Goal: Task Accomplishment & Management: Use online tool/utility

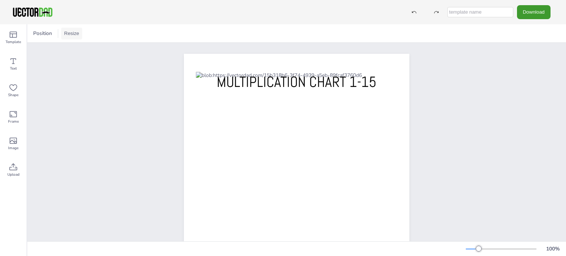
click at [71, 31] on button "Resize" at bounding box center [71, 34] width 21 height 12
click at [70, 101] on div "MULTIPLICATION CHART 1-15 [DOMAIN_NAME]" at bounding box center [296, 200] width 539 height 314
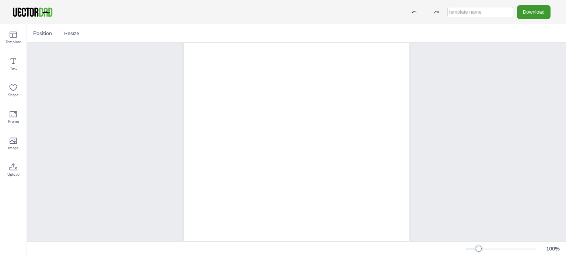
scroll to position [47, 0]
click at [15, 141] on icon at bounding box center [13, 141] width 7 height 6
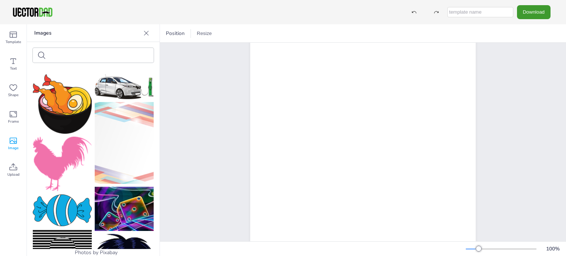
click at [100, 13] on div "Download" at bounding box center [283, 12] width 566 height 24
click at [101, 34] on p "Images" at bounding box center [87, 33] width 106 height 18
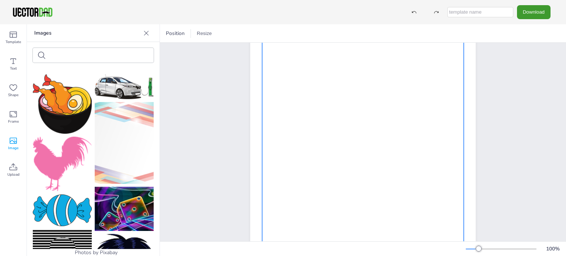
drag, startPoint x: 65, startPoint y: 108, endPoint x: 359, endPoint y: 131, distance: 295.0
click at [360, 131] on div "Template Text Shape Frame Image Upload Images Photos by Pixabay Upload Images U…" at bounding box center [283, 140] width 566 height 232
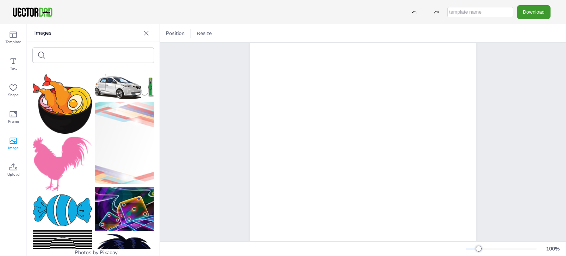
click at [108, 88] on img at bounding box center [124, 86] width 59 height 25
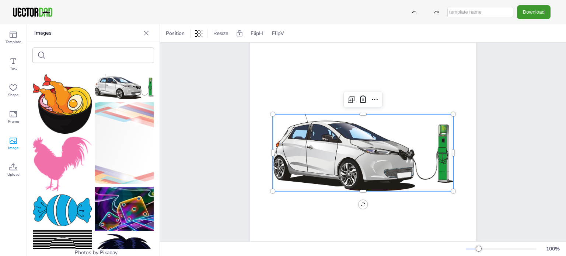
click at [107, 88] on img at bounding box center [124, 86] width 59 height 25
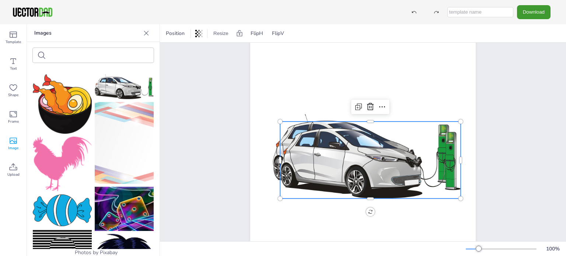
click at [293, 168] on div at bounding box center [370, 160] width 181 height 77
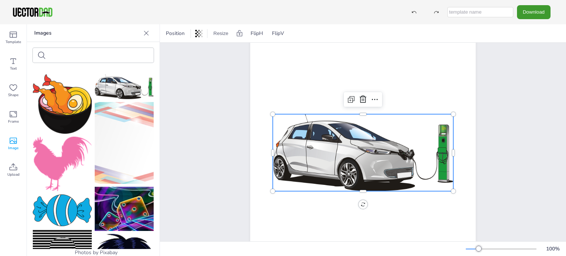
click at [313, 152] on div at bounding box center [363, 152] width 181 height 77
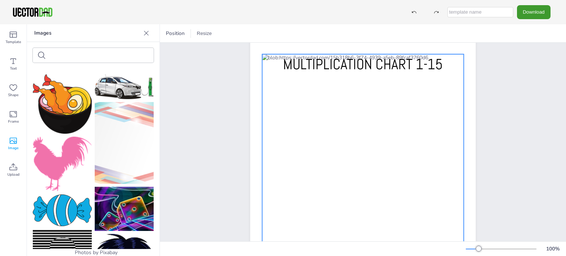
scroll to position [0, 0]
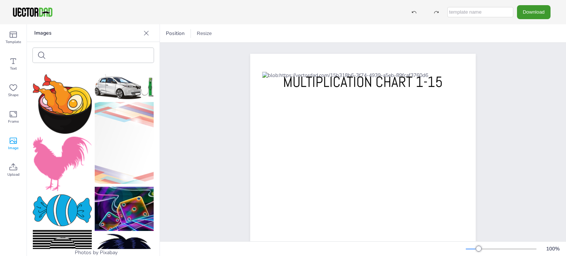
click at [144, 32] on icon at bounding box center [146, 32] width 7 height 7
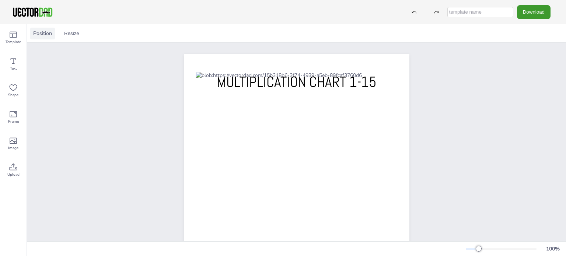
click at [41, 35] on span "Position" at bounding box center [43, 33] width 22 height 7
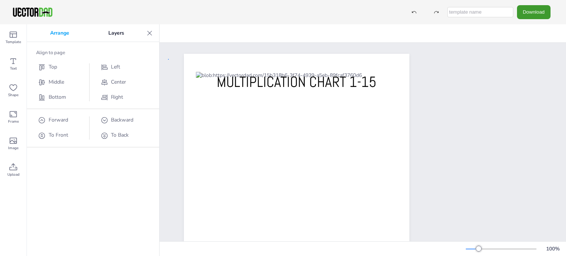
click at [169, 59] on div "MULTIPLICATION CHART 1-15 [DOMAIN_NAME]" at bounding box center [296, 200] width 289 height 314
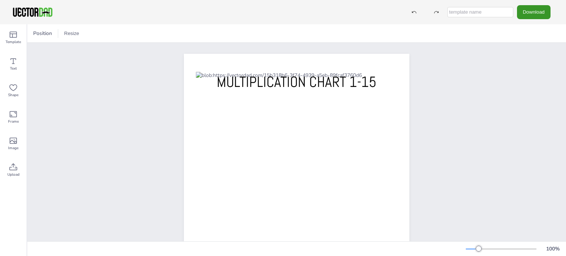
click at [532, 16] on button "Download" at bounding box center [534, 12] width 34 height 14
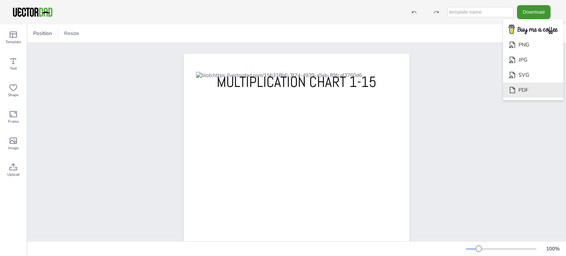
click at [526, 92] on li "PDF" at bounding box center [533, 90] width 60 height 15
